Goal: Use online tool/utility: Utilize a website feature to perform a specific function

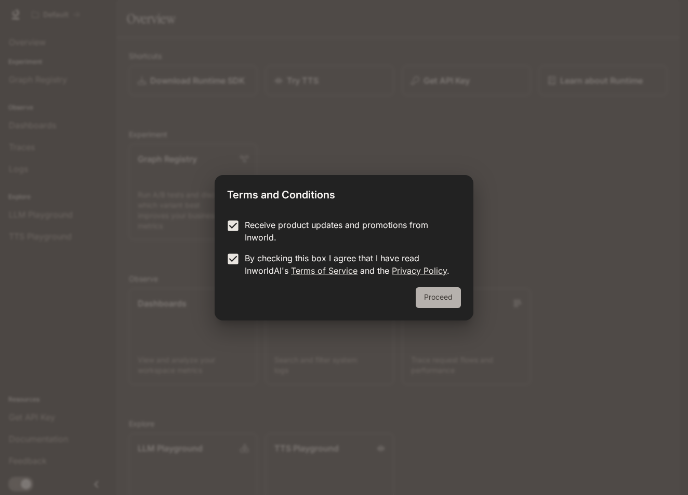
click at [446, 296] on button "Proceed" at bounding box center [438, 298] width 45 height 21
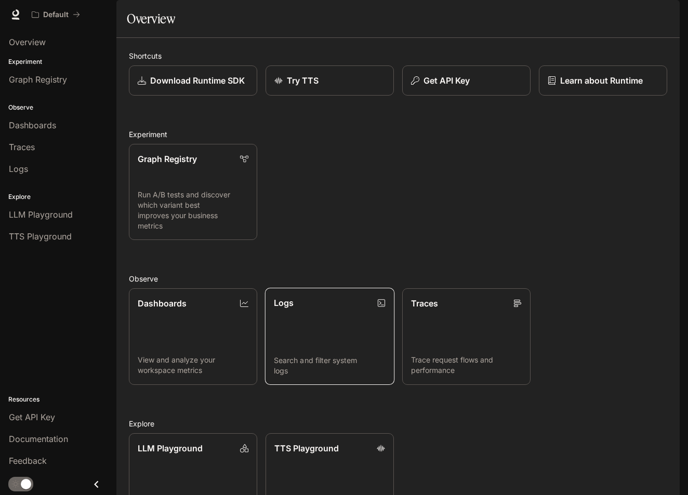
scroll to position [84, 0]
click at [182, 442] on p "LLM Playground" at bounding box center [170, 448] width 66 height 12
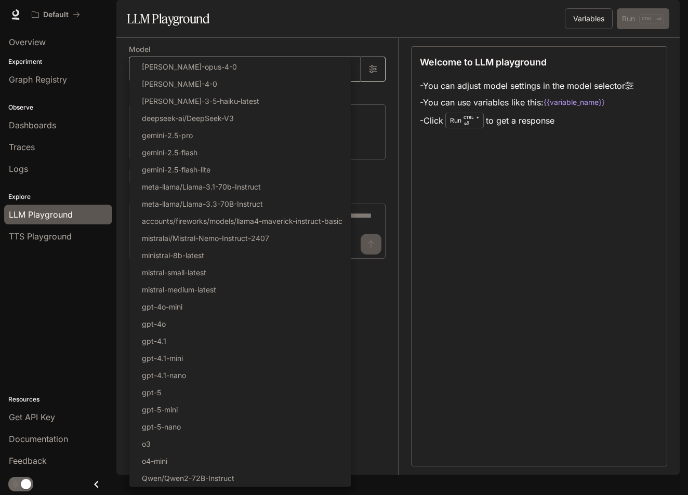
click at [348, 97] on body "Skip to main content Default Documentation Documentation Portal Overview Experi…" at bounding box center [344, 247] width 688 height 495
click at [225, 73] on li "[PERSON_NAME]-opus-4-0" at bounding box center [239, 66] width 221 height 17
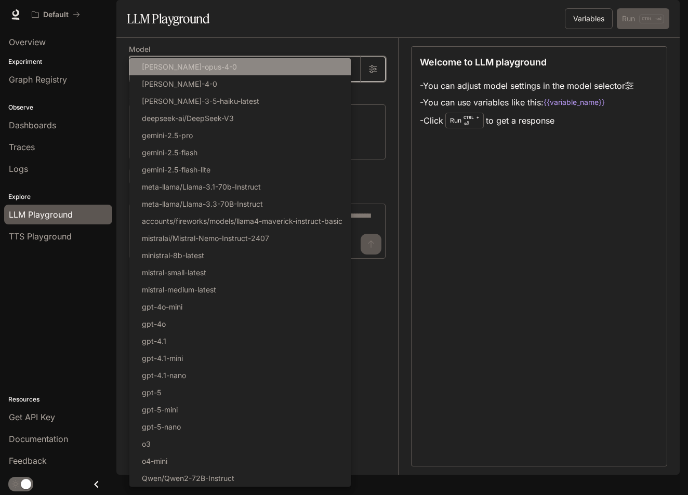
type input "**********"
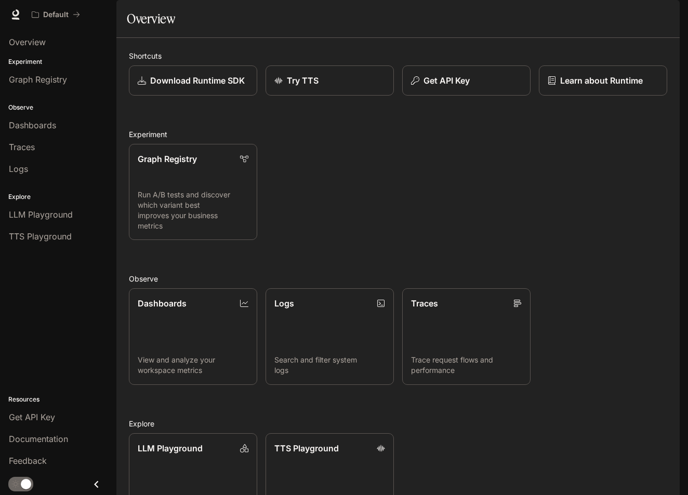
scroll to position [84, 0]
click at [29, 45] on span "Overview" at bounding box center [27, 42] width 37 height 12
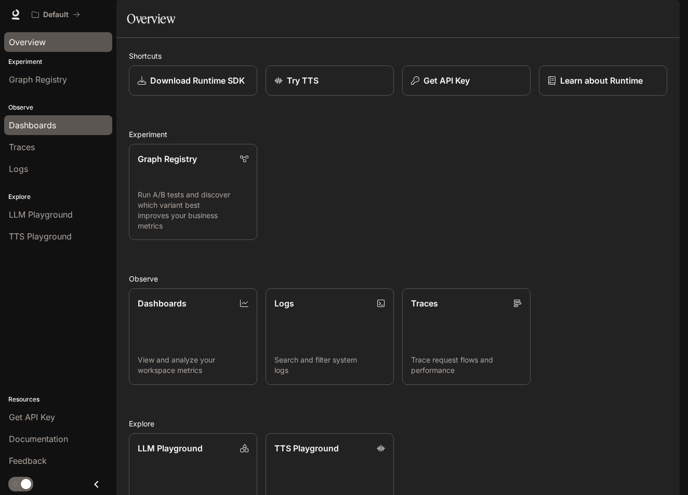
click at [53, 129] on span "Dashboards" at bounding box center [32, 125] width 47 height 12
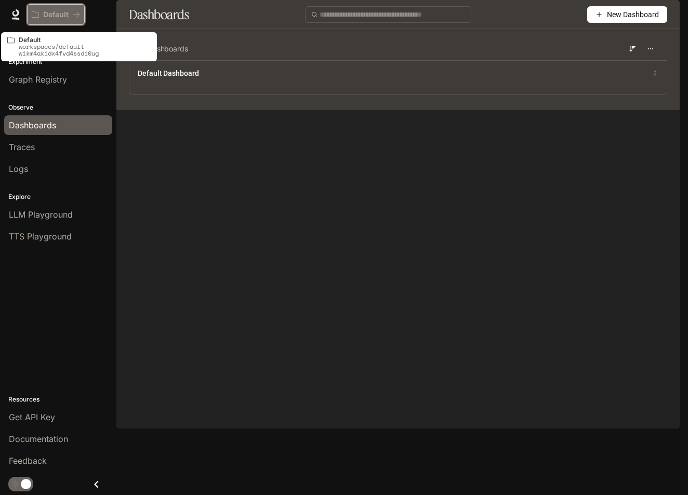
click at [51, 14] on p "Default" at bounding box center [55, 14] width 25 height 9
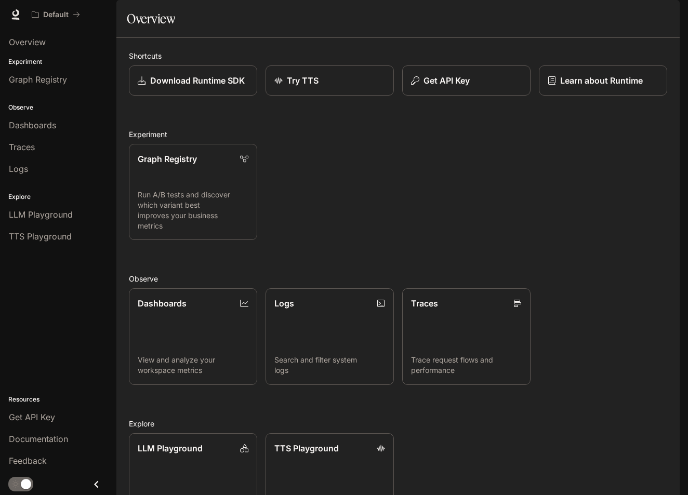
scroll to position [21, 0]
click at [40, 443] on span "Documentation" at bounding box center [38, 439] width 59 height 12
click at [456, 87] on p "Get API Key" at bounding box center [446, 80] width 47 height 12
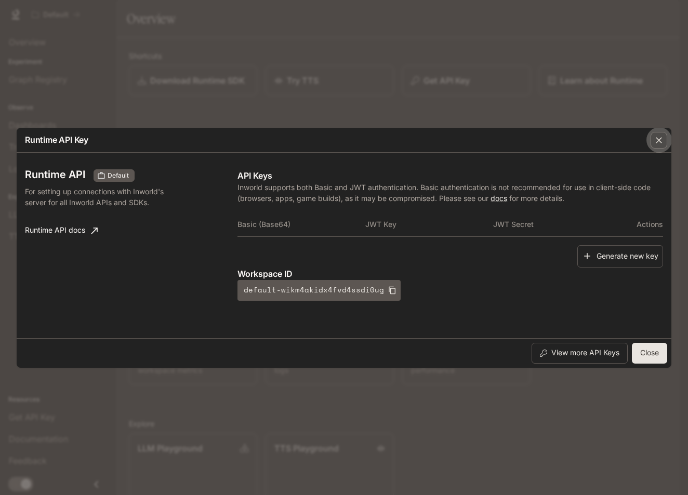
click at [659, 143] on icon "button" at bounding box center [659, 140] width 10 height 10
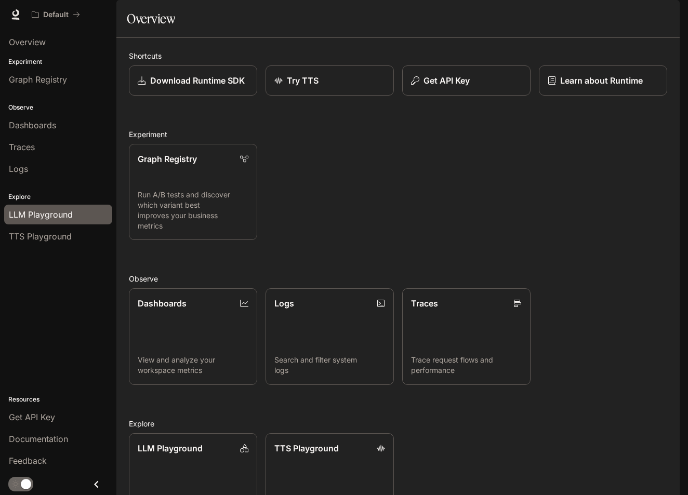
click at [63, 219] on span "LLM Playground" at bounding box center [41, 214] width 64 height 12
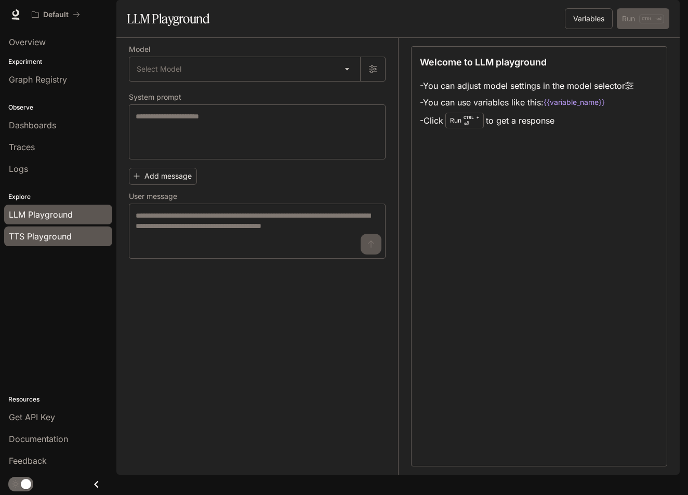
click at [57, 242] on span "TTS Playground" at bounding box center [40, 236] width 63 height 12
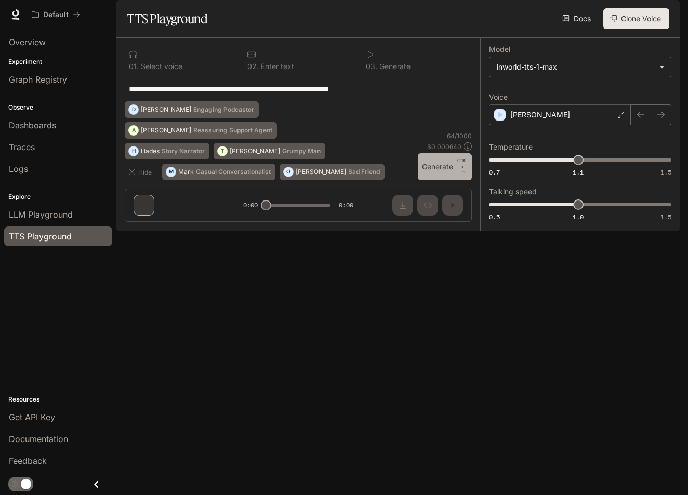
click at [439, 180] on button "Generate CTRL + ⏎" at bounding box center [445, 166] width 54 height 27
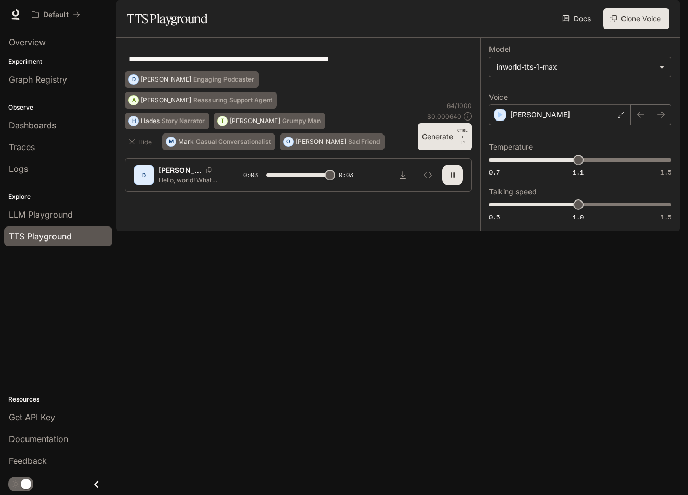
type input "*"
click at [216, 103] on p "Reassuring Support Agent" at bounding box center [232, 100] width 79 height 6
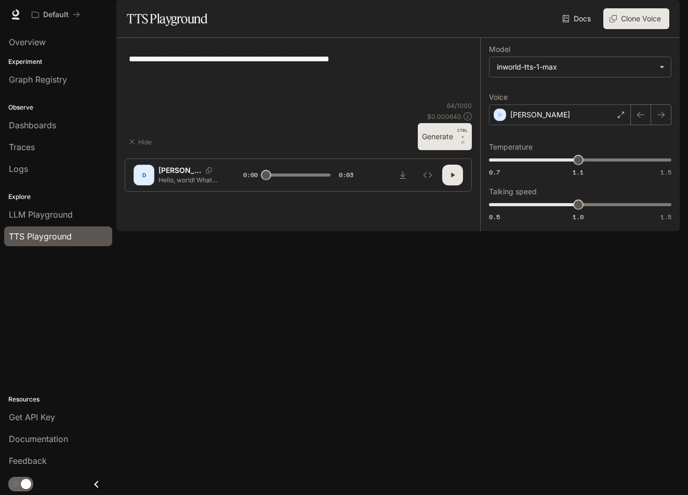
type textarea "**********"
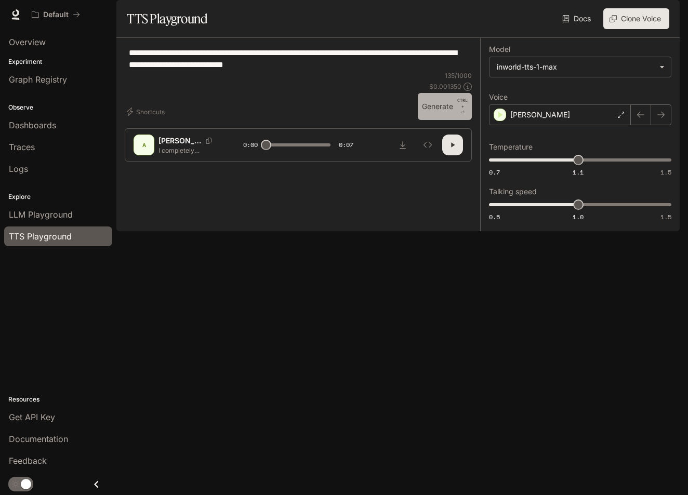
click at [454, 120] on button "Generate CTRL + ⏎" at bounding box center [445, 106] width 54 height 27
click at [627, 125] on div "[PERSON_NAME]" at bounding box center [560, 115] width 142 height 21
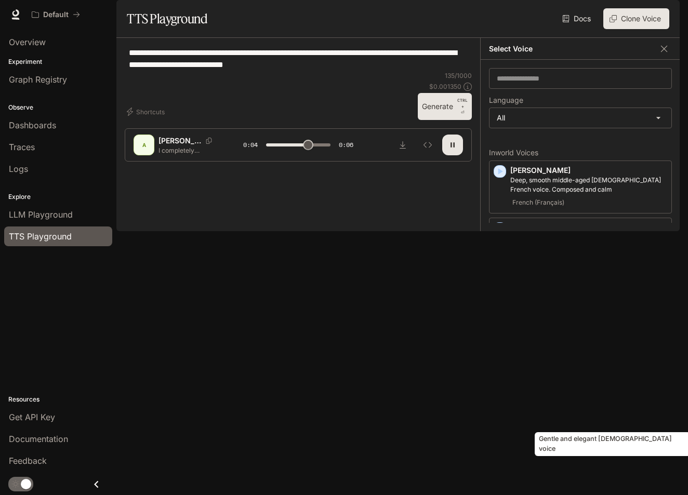
click at [579, 462] on p "Gentle and elegant [DEMOGRAPHIC_DATA] voice" at bounding box center [589, 456] width 157 height 9
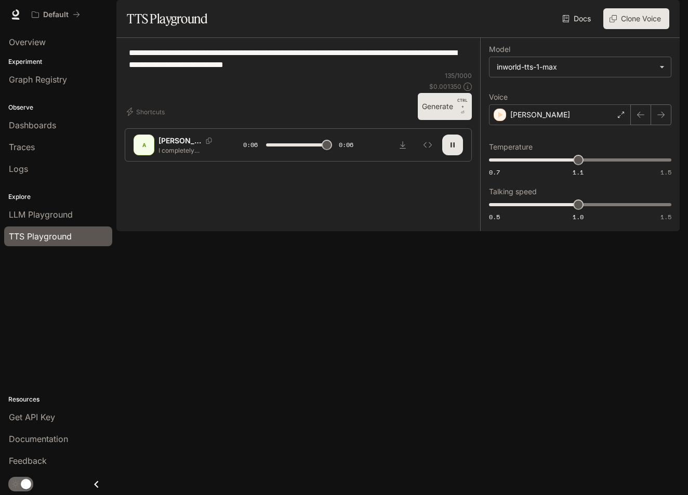
click at [436, 120] on button "Generate CTRL + ⏎" at bounding box center [445, 106] width 54 height 27
click at [402, 149] on icon "Download audio" at bounding box center [403, 144] width 6 height 7
type input "*"
click at [323, 71] on div "**********" at bounding box center [298, 58] width 347 height 25
click at [49, 214] on span "LLM Playground" at bounding box center [41, 214] width 64 height 12
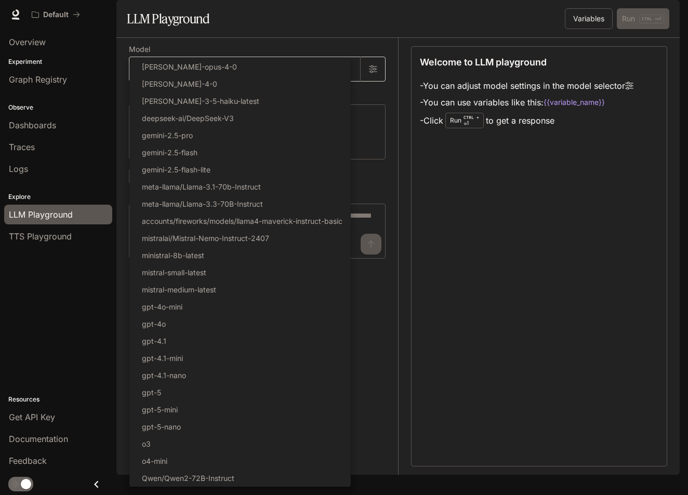
click at [348, 102] on body "Skip to main content Default Documentation Documentation Portal Overview Experi…" at bounding box center [344, 247] width 688 height 495
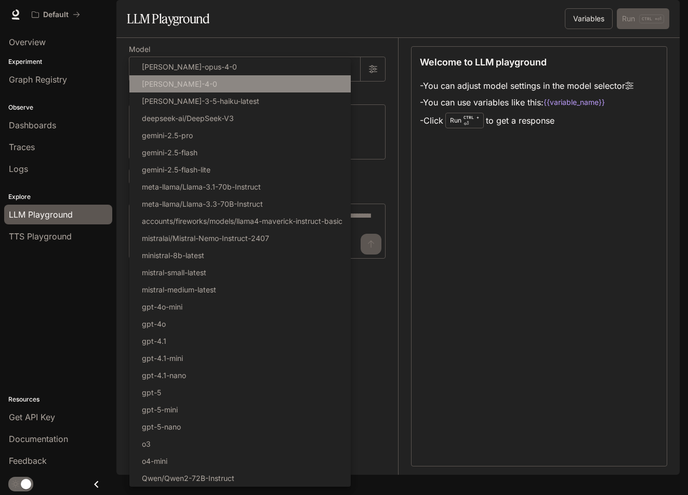
click at [221, 89] on li "[PERSON_NAME]-4-0" at bounding box center [239, 83] width 221 height 17
type input "**********"
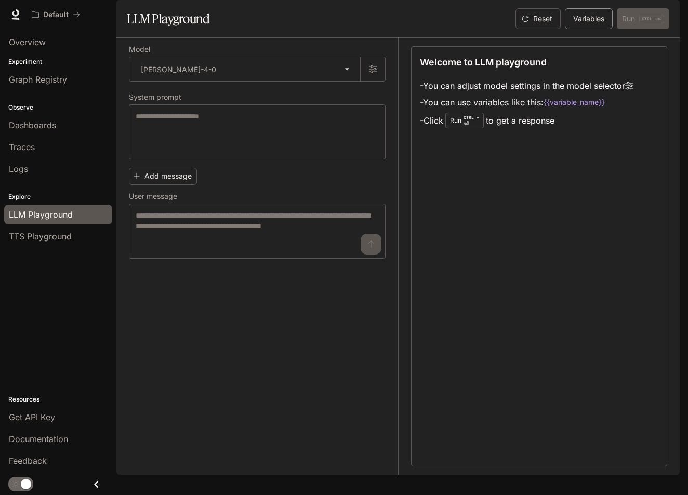
click at [586, 29] on button "Variables" at bounding box center [589, 18] width 48 height 21
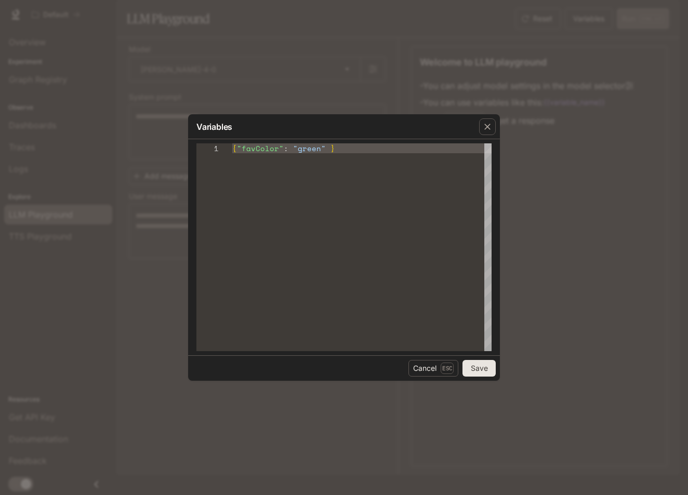
click at [486, 368] on button "Save" at bounding box center [479, 368] width 33 height 17
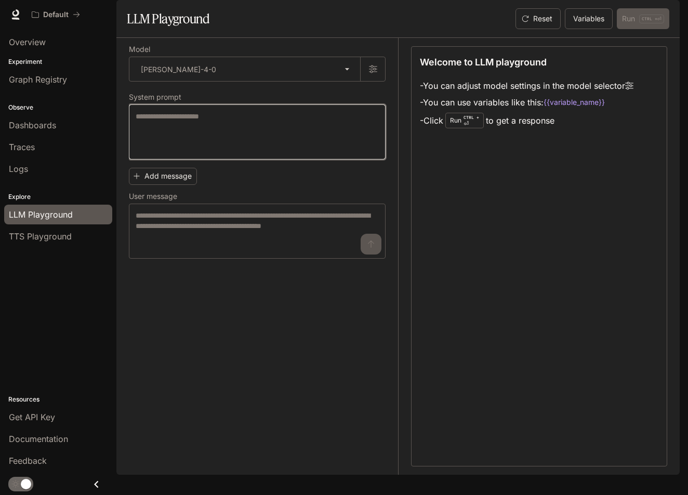
click at [240, 152] on textarea at bounding box center [257, 132] width 243 height 42
type textarea "**"
click at [178, 138] on div "** * ​" at bounding box center [257, 132] width 257 height 55
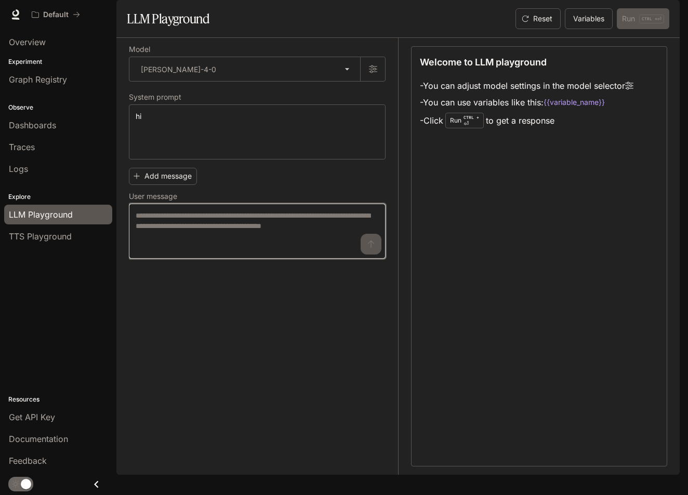
click at [372, 252] on textarea at bounding box center [257, 232] width 243 height 42
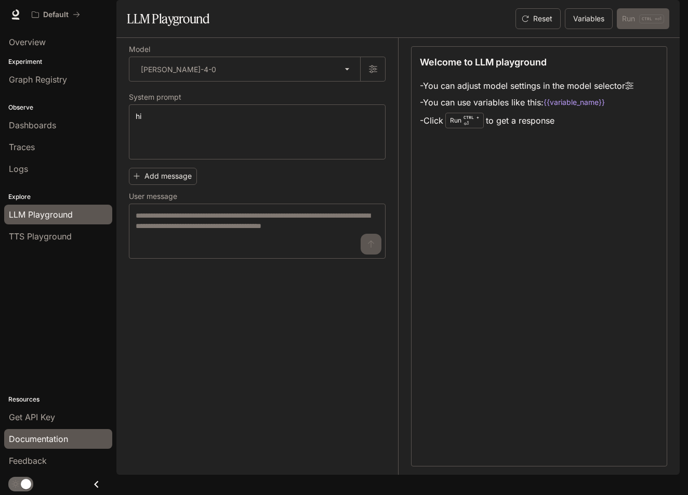
click at [64, 443] on span "Documentation" at bounding box center [38, 439] width 59 height 12
